Goal: Entertainment & Leisure: Consume media (video, audio)

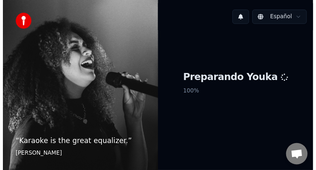
scroll to position [34, 0]
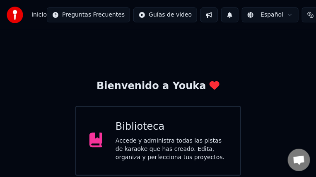
click at [139, 151] on div "Accede y administra todas las pistas de karaoke que has creado. Edita, organiza…" at bounding box center [172, 149] width 112 height 25
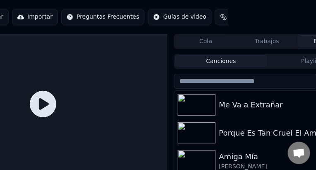
scroll to position [0, 90]
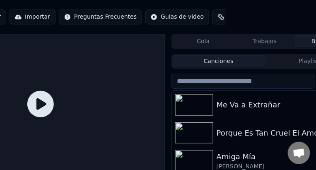
click at [205, 101] on img at bounding box center [194, 105] width 38 height 22
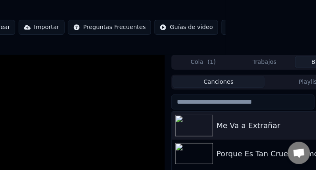
click at [205, 101] on input "search" at bounding box center [244, 102] width 144 height 15
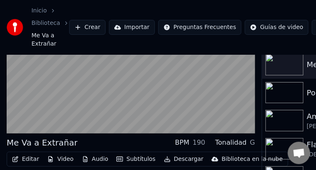
scroll to position [61, 0]
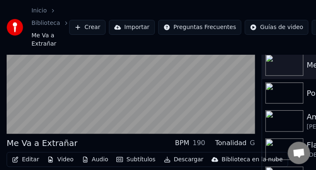
click at [248, 124] on video at bounding box center [131, 64] width 249 height 140
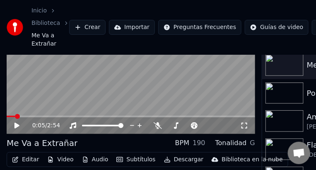
click at [244, 128] on icon at bounding box center [245, 125] width 8 height 7
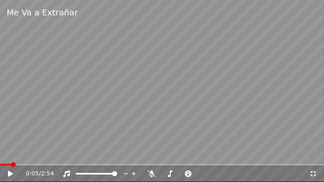
click at [114, 92] on video at bounding box center [162, 91] width 324 height 182
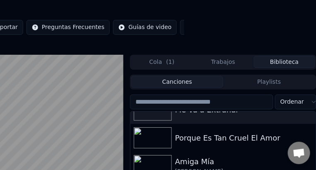
scroll to position [14, 0]
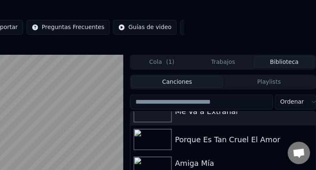
click at [253, 147] on div "Porque Es Tan Cruel El Amor" at bounding box center [224, 140] width 186 height 28
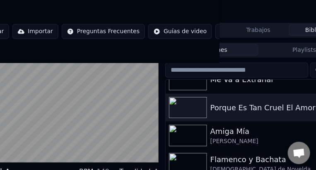
scroll to position [56, 73]
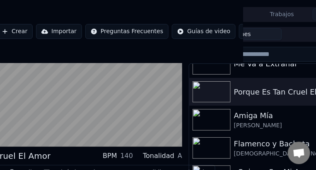
click at [171, 130] on video at bounding box center [58, 77] width 249 height 140
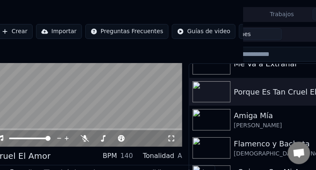
click at [174, 140] on icon at bounding box center [172, 139] width 6 height 6
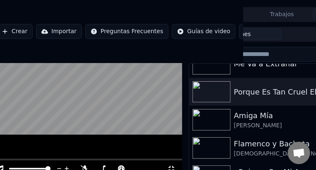
scroll to position [0, 73]
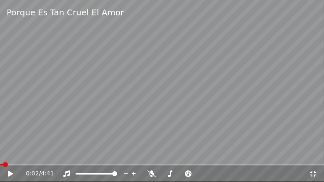
click at [246, 109] on video at bounding box center [162, 91] width 324 height 182
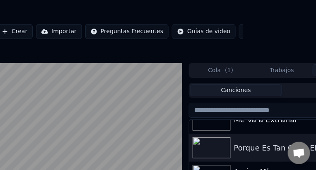
drag, startPoint x: 302, startPoint y: 114, endPoint x: 323, endPoint y: 59, distance: 58.8
click at [243, 59] on html "Inicio Biblioteca Porque Es [PERSON_NAME] El Amor Crear Importar Preguntas Frec…" at bounding box center [85, 85] width 316 height 170
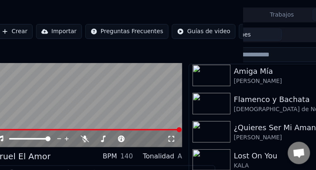
scroll to position [60, 0]
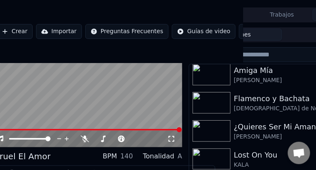
click at [224, 126] on img at bounding box center [212, 131] width 38 height 22
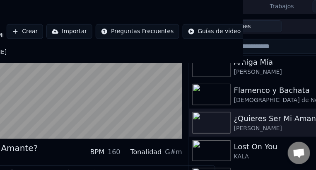
click at [173, 136] on video at bounding box center [58, 69] width 249 height 140
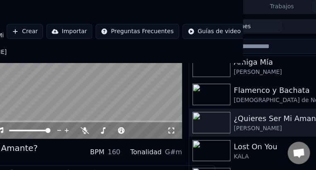
click at [174, 139] on div "0:01 / 3:34" at bounding box center [58, 130] width 249 height 17
click at [173, 134] on icon at bounding box center [172, 130] width 8 height 7
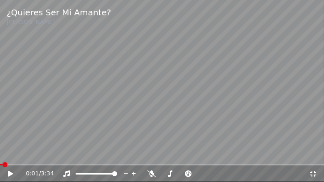
click at [258, 85] on video at bounding box center [162, 91] width 324 height 182
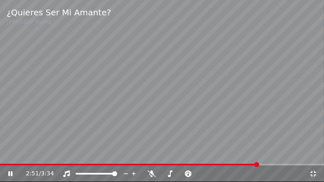
click at [312, 173] on icon at bounding box center [313, 173] width 8 height 7
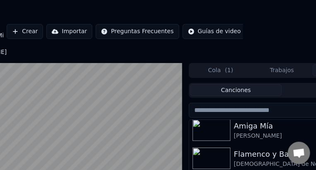
click at [120, 125] on video at bounding box center [58, 133] width 249 height 140
